Goal: Task Accomplishment & Management: Manage account settings

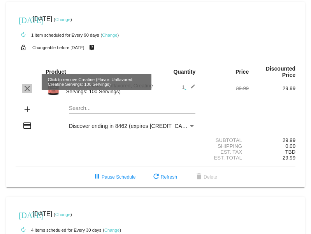
click at [26, 84] on mat-icon "clear" at bounding box center [27, 88] width 9 height 9
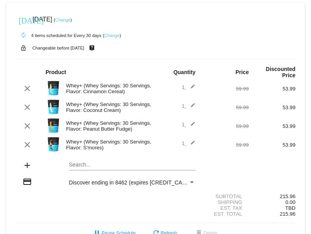
scroll to position [170, 0]
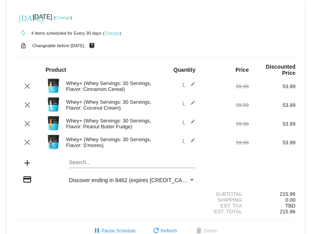
click at [71, 18] on link "Change" at bounding box center [62, 17] width 15 height 5
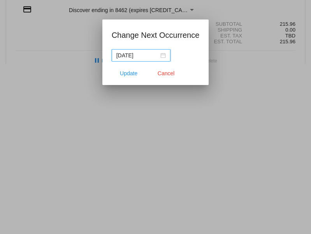
click at [166, 55] on div "[DATE]" at bounding box center [140, 55] width 49 height 9
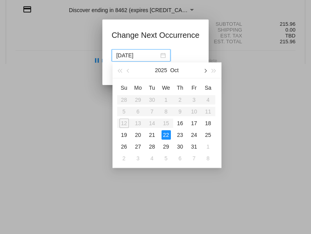
click at [205, 73] on button "button" at bounding box center [205, 70] width 9 height 16
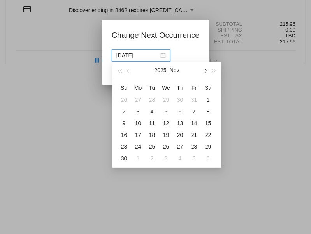
click at [205, 70] on span "button" at bounding box center [205, 71] width 4 height 4
click at [139, 112] on div "8" at bounding box center [138, 111] width 9 height 9
type input "[DATE]"
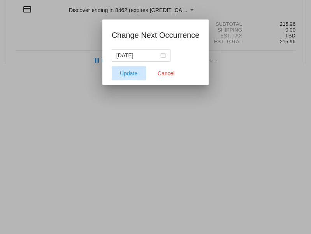
click at [128, 71] on span "Update" at bounding box center [129, 73] width 18 height 6
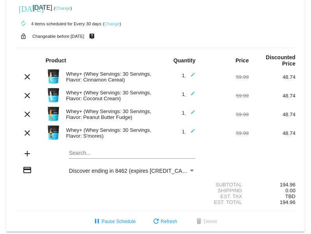
scroll to position [180, 0]
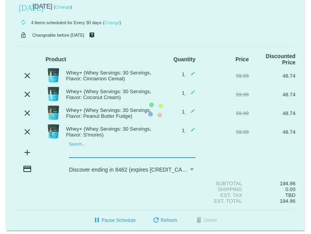
click at [82, 145] on mat-card "[DATE] [DATE] ( Change ) autorenew 4 items scheduled for Every 30 days ( Change…" at bounding box center [155, 109] width 299 height 241
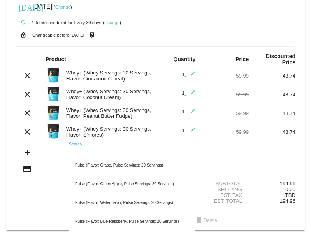
click at [82, 149] on input "Search..." at bounding box center [132, 152] width 127 height 6
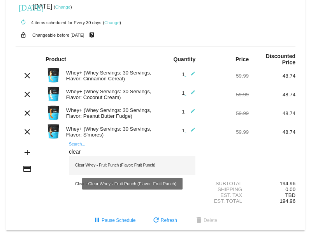
type input "clear"
click at [117, 158] on div "Clear Whey - Fruit Punch (Flavor: Fruit Punch)" at bounding box center [132, 165] width 127 height 19
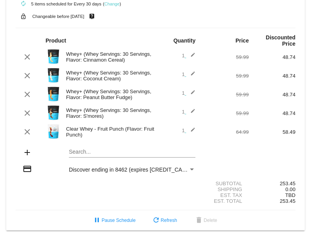
scroll to position [0, 0]
